Goal: Use online tool/utility: Utilize a website feature to perform a specific function

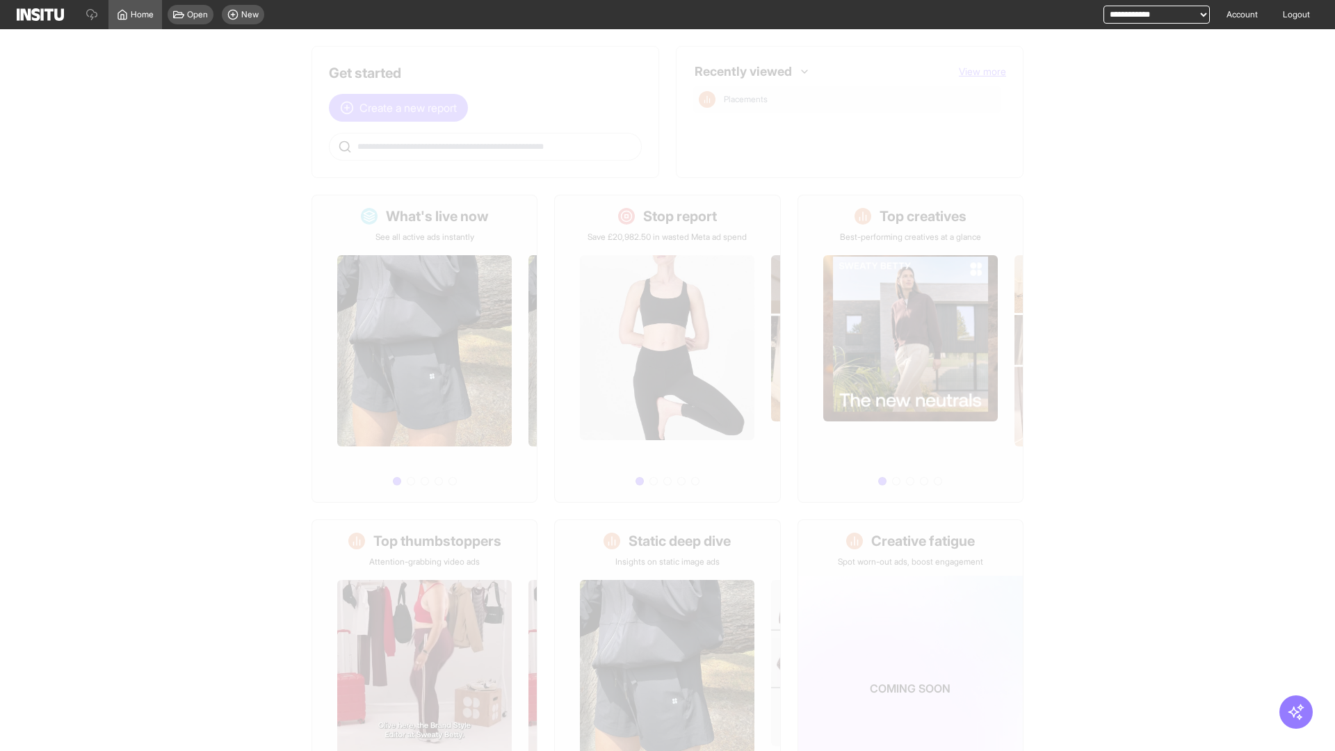
click at [402, 108] on span "Create a new report" at bounding box center [408, 107] width 97 height 17
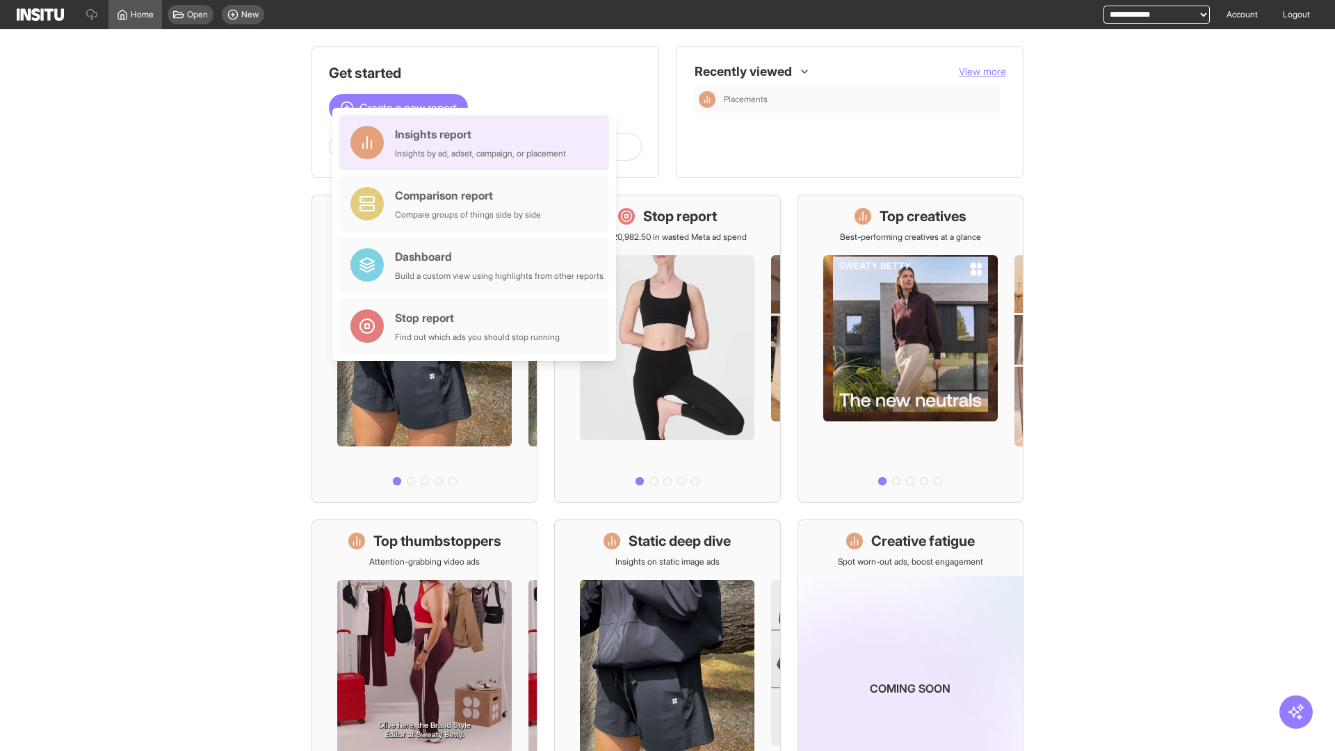
click at [478, 143] on div "Insights report Insights by ad, adset, campaign, or placement" at bounding box center [480, 142] width 171 height 33
